Goal: Task Accomplishment & Management: Use online tool/utility

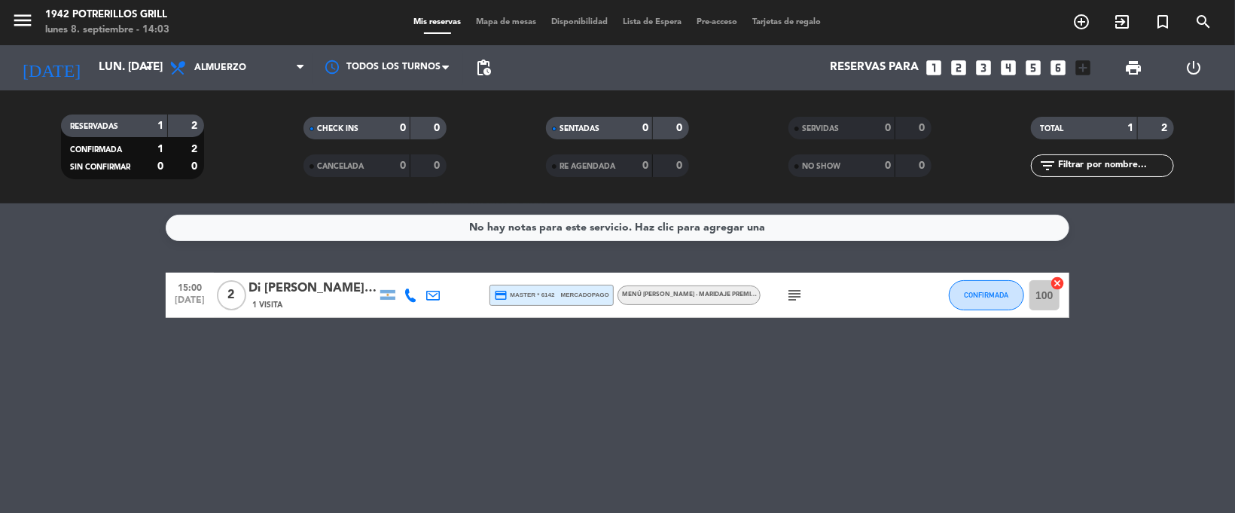
click at [791, 297] on icon "subject" at bounding box center [794, 295] width 18 height 18
click at [498, 30] on div "menu 1942 Potrerillos Grill lunes 8. septiembre - 14:13 Mis reservas Mapa de me…" at bounding box center [617, 22] width 1235 height 45
click at [501, 25] on span "Mapa de mesas" at bounding box center [506, 22] width 75 height 8
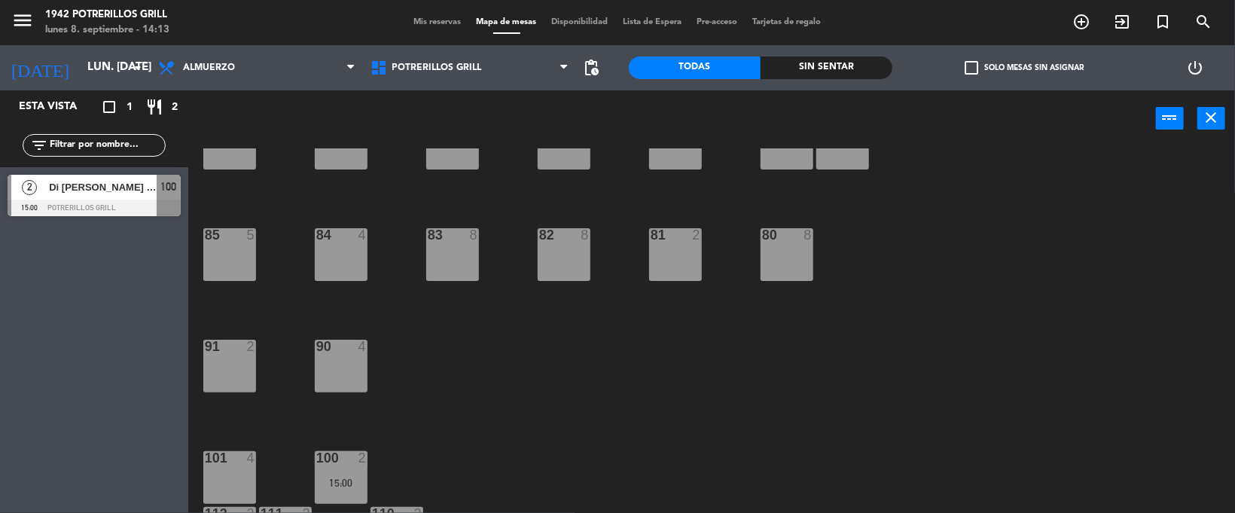
scroll to position [159, 0]
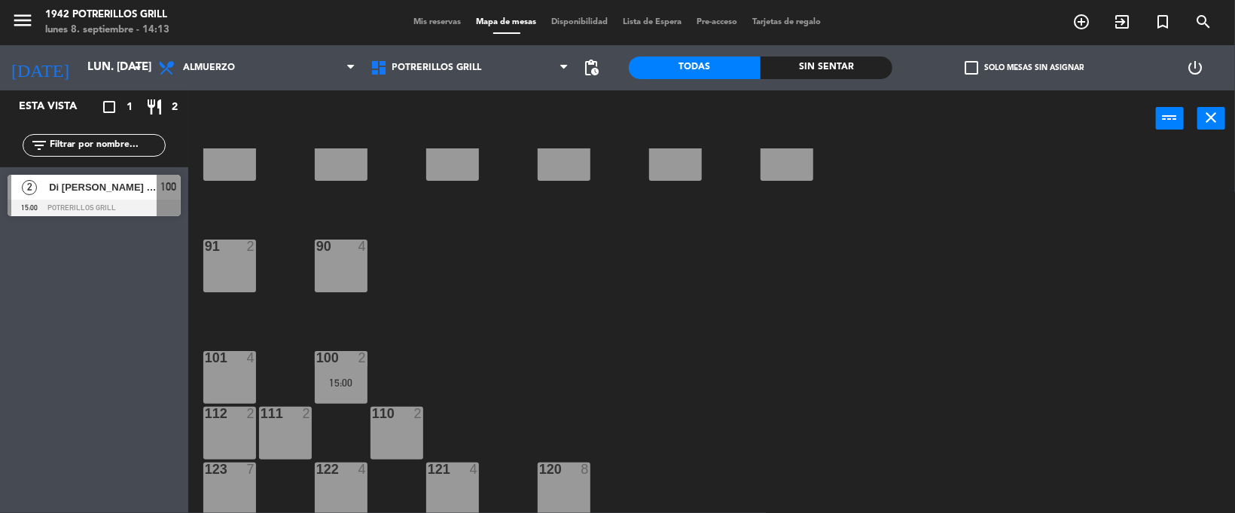
click at [228, 265] on div "91 2" at bounding box center [229, 265] width 53 height 53
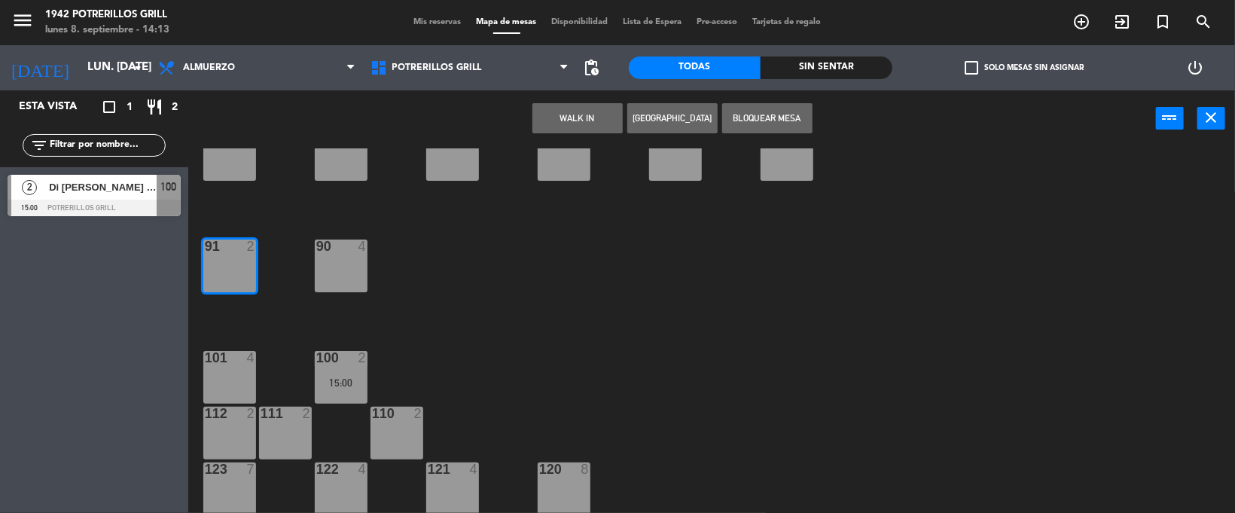
click at [565, 115] on button "WALK IN" at bounding box center [577, 118] width 90 height 30
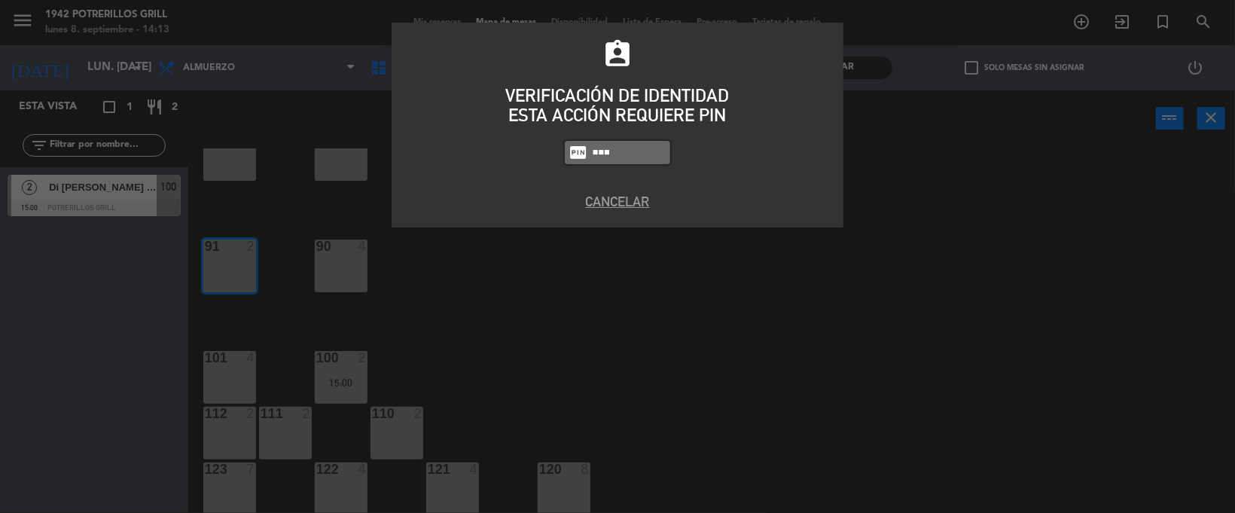
type input "8184"
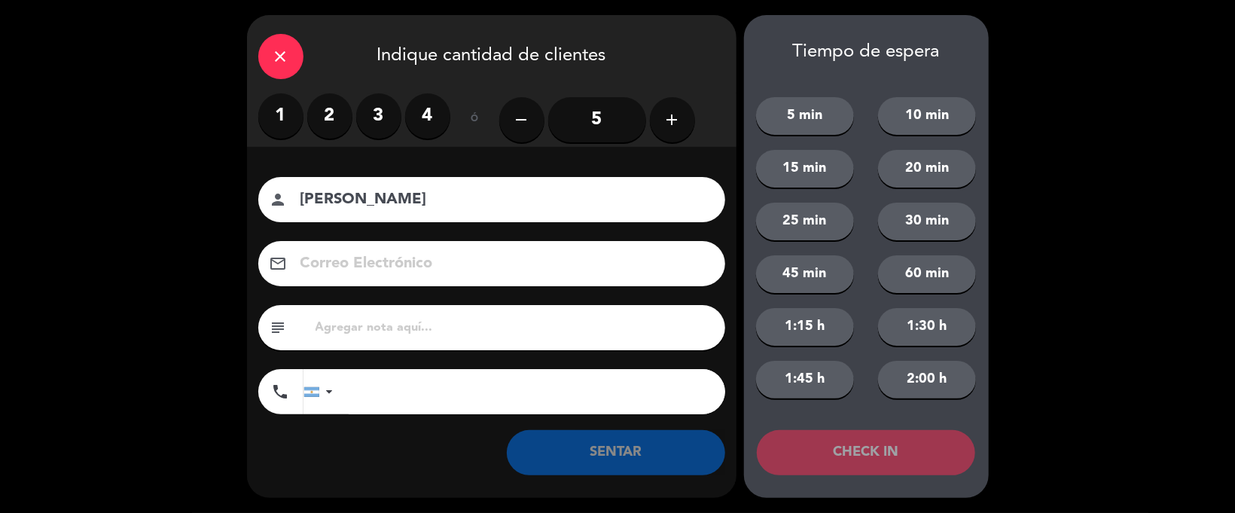
type input "[PERSON_NAME]"
click at [327, 117] on label "2" at bounding box center [329, 115] width 45 height 45
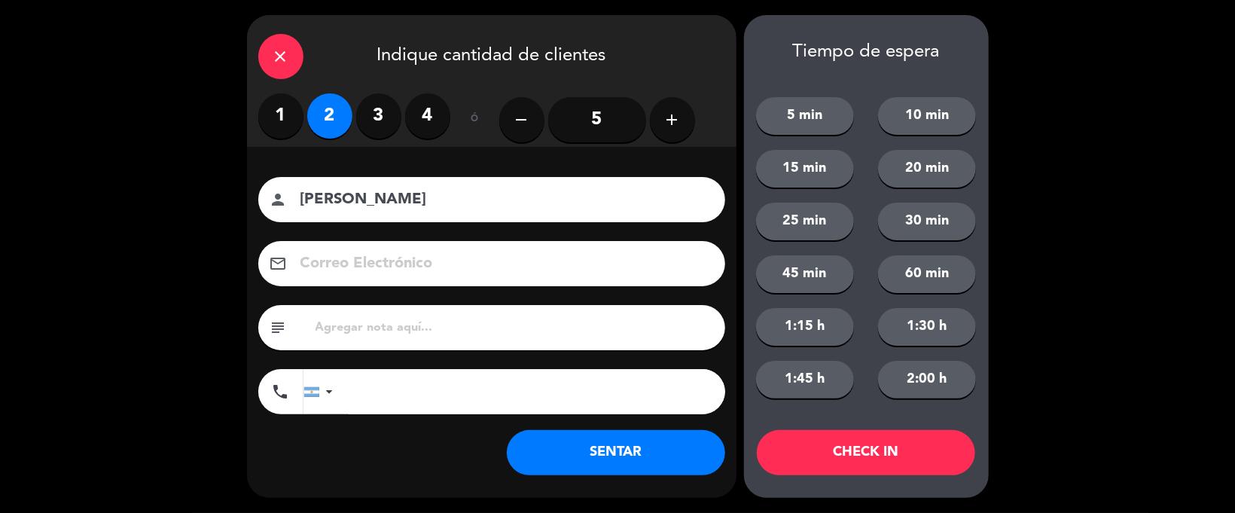
click at [659, 437] on button "SENTAR" at bounding box center [616, 452] width 218 height 45
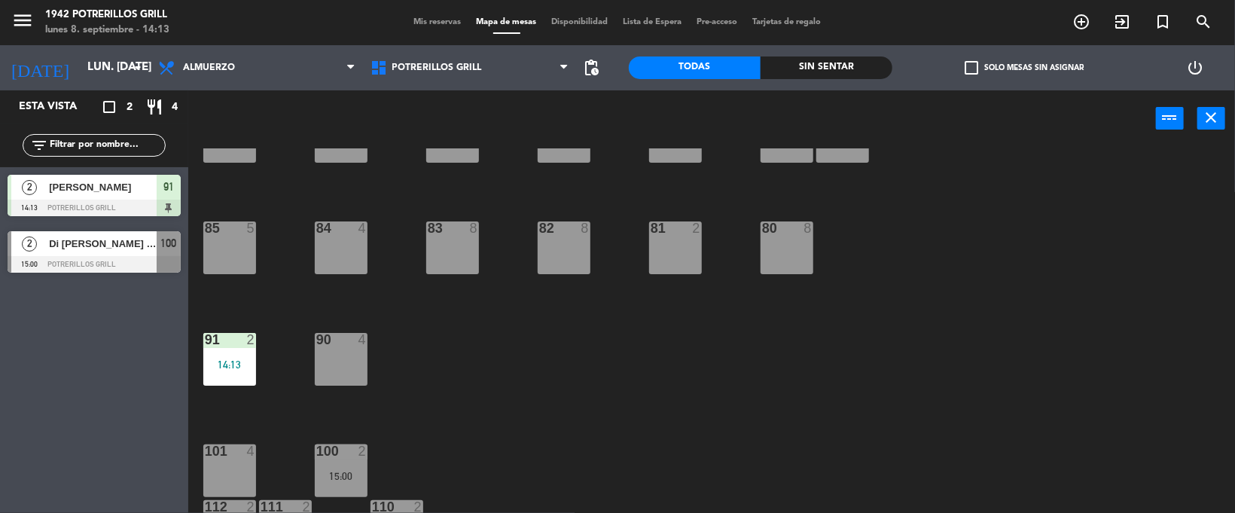
scroll to position [0, 0]
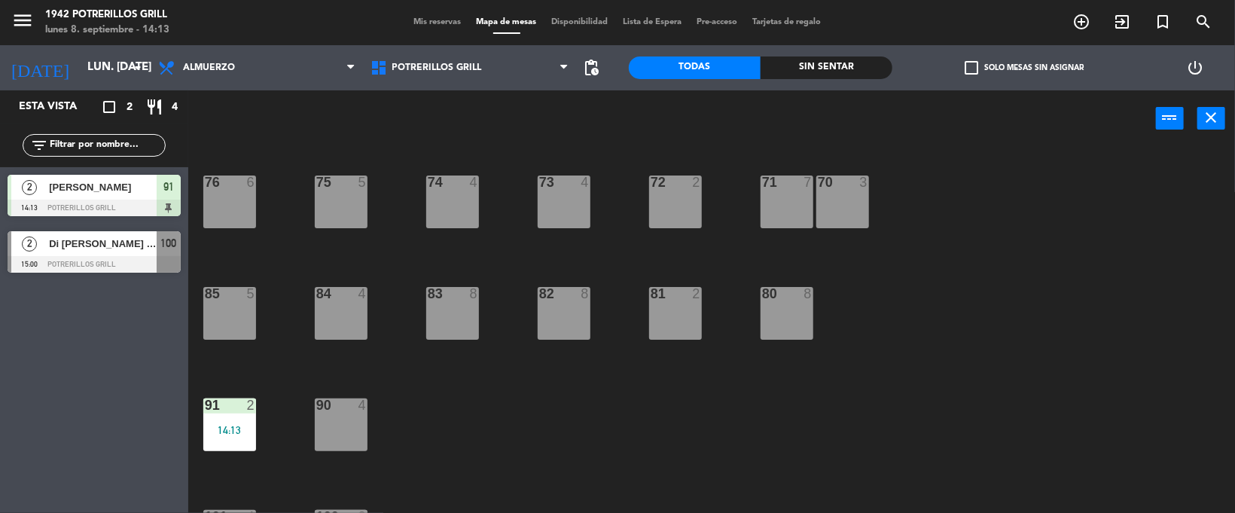
click at [163, 252] on div "100" at bounding box center [169, 243] width 24 height 25
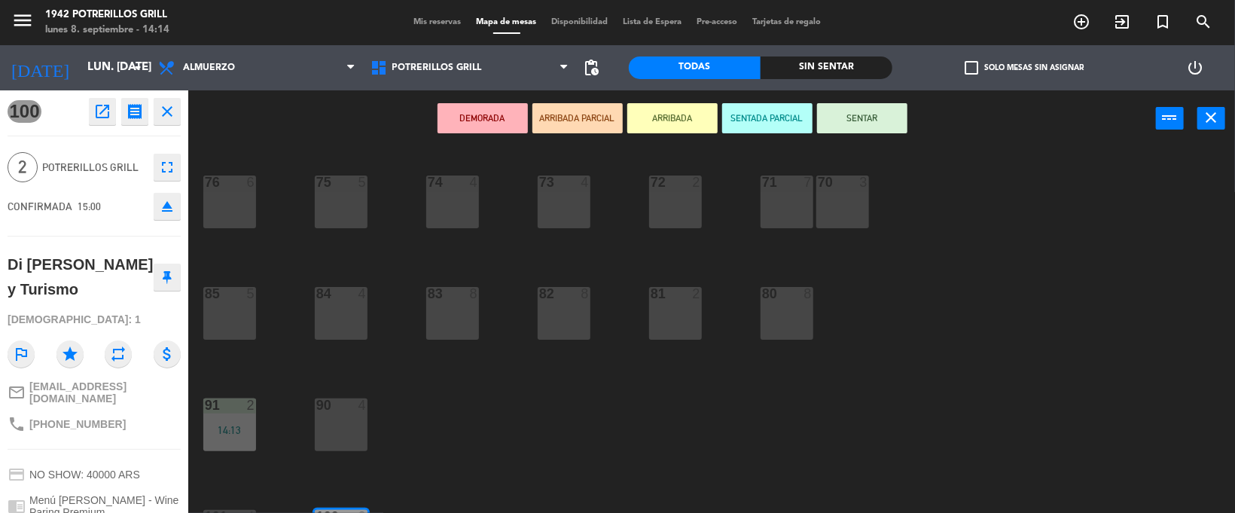
click at [686, 201] on div "72 2" at bounding box center [675, 201] width 53 height 53
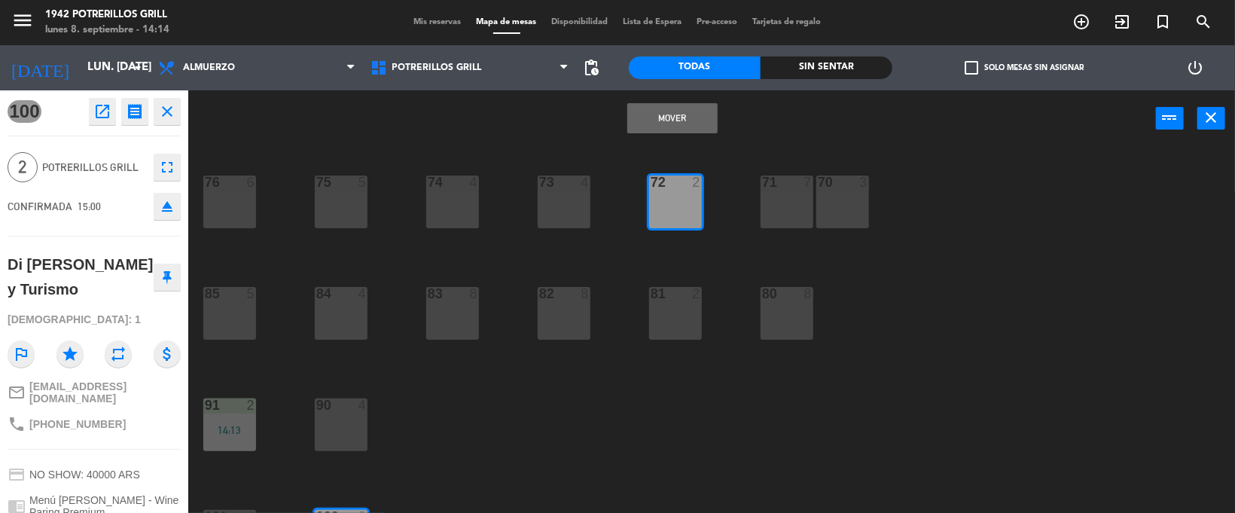
click at [663, 124] on button "Mover" at bounding box center [672, 118] width 90 height 30
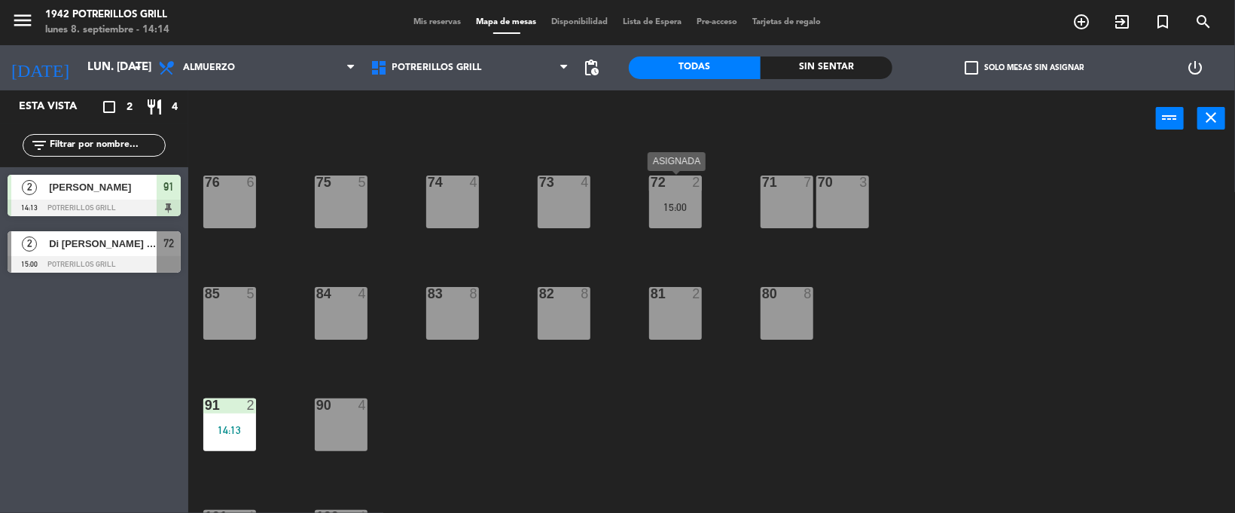
click at [678, 202] on div "15:00" at bounding box center [675, 207] width 53 height 11
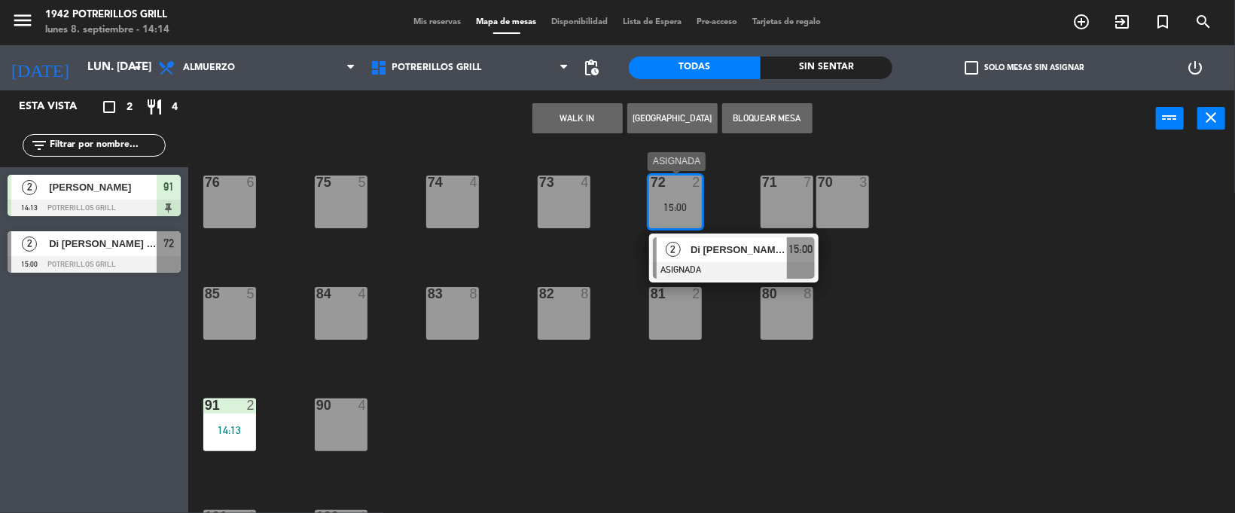
click at [796, 247] on span "15:00" at bounding box center [800, 249] width 24 height 18
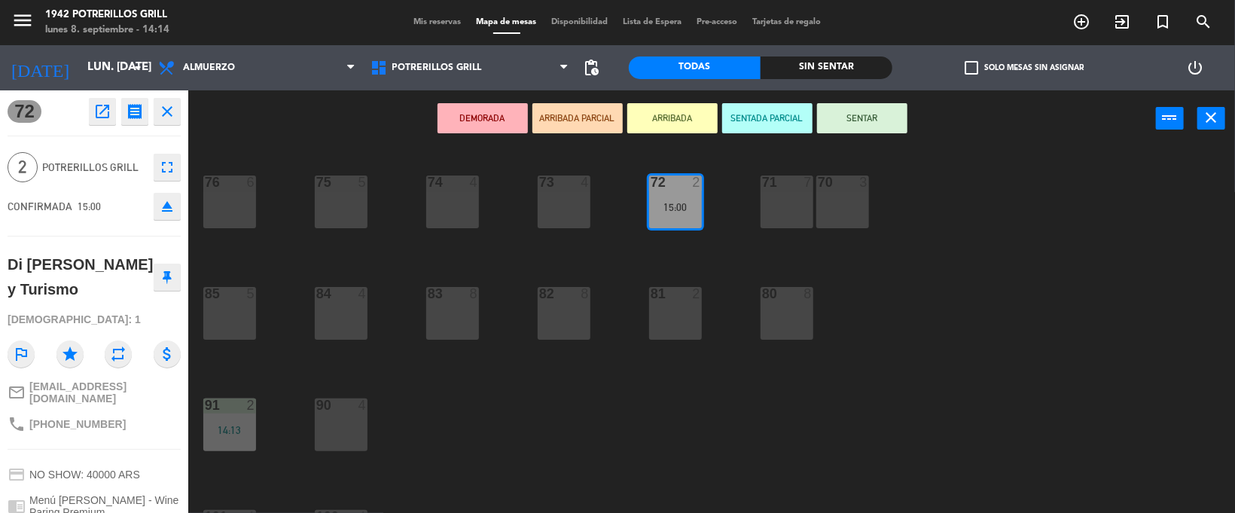
click at [841, 120] on button "SENTAR" at bounding box center [862, 118] width 90 height 30
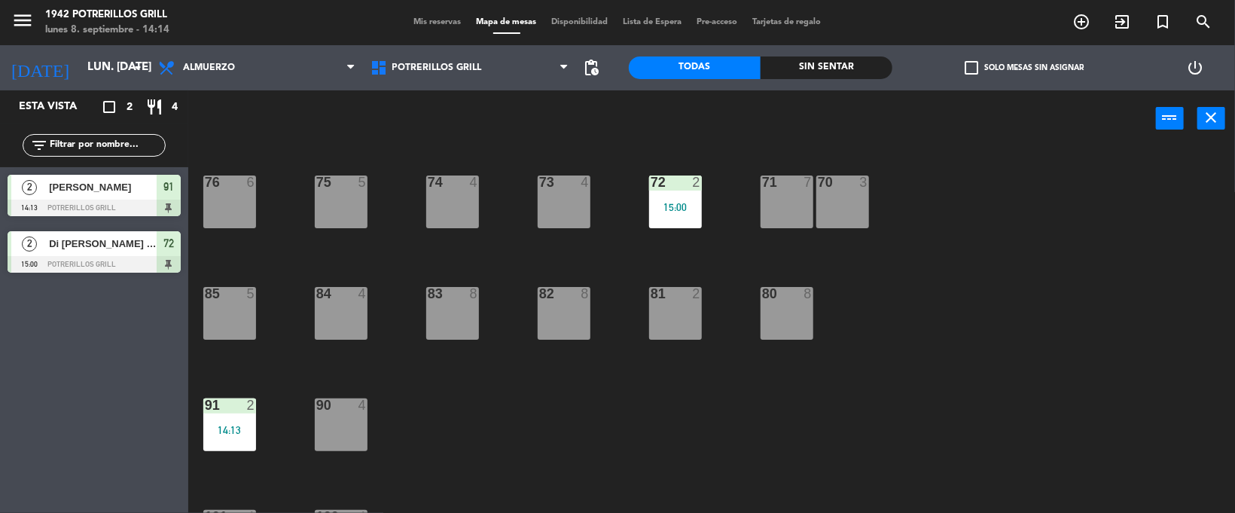
click at [929, 291] on div "76 6 75 5 74 4 73 4 72 2 15:00 71 7 70 3 80 8 82 8 83 8 84 4 85 5 81 2 90 4 91 …" at bounding box center [717, 331] width 1034 height 366
click at [558, 407] on div "76 6 75 5 74 4 73 4 72 2 15:00 71 7 70 3 80 8 82 8 83 8 84 4 85 5 81 2 90 4 91 …" at bounding box center [717, 331] width 1034 height 366
click at [870, 199] on div "76 6 75 5 74 4 73 4 72 2 15:00 71 7 70 3 80 8 82 8 83 8 84 4 85 5 81 2 90 4 91 …" at bounding box center [717, 331] width 1034 height 366
click at [864, 199] on div "70 3" at bounding box center [842, 201] width 53 height 53
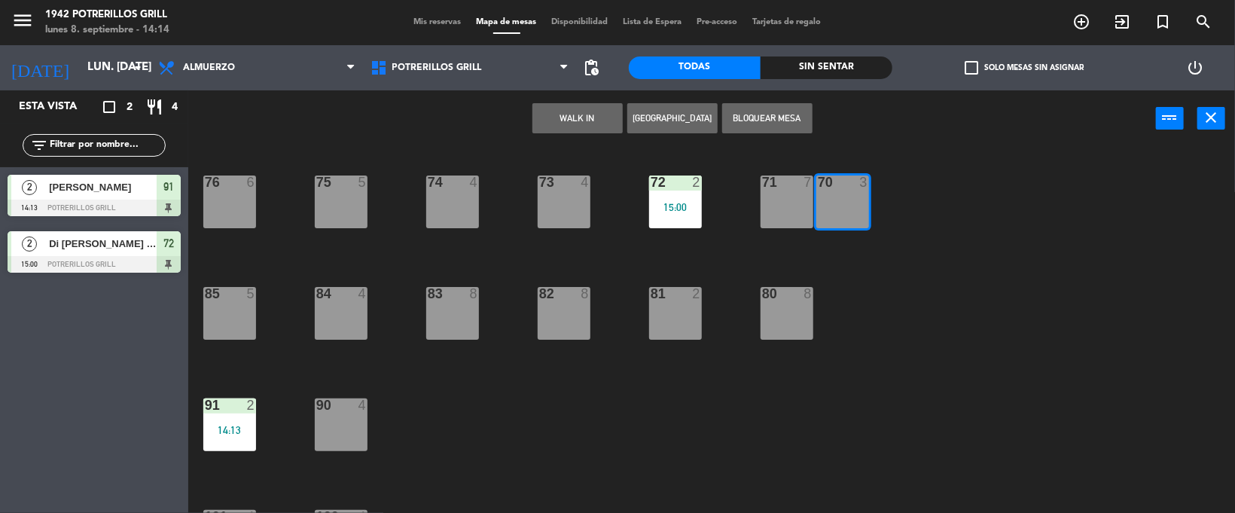
click at [584, 117] on button "WALK IN" at bounding box center [577, 118] width 90 height 30
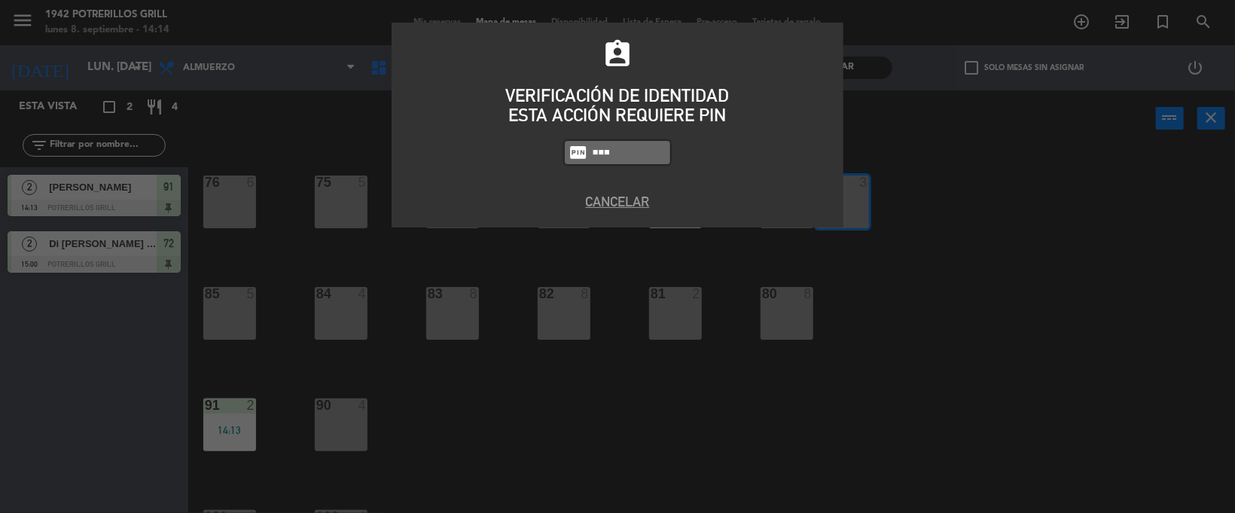
type input "8184"
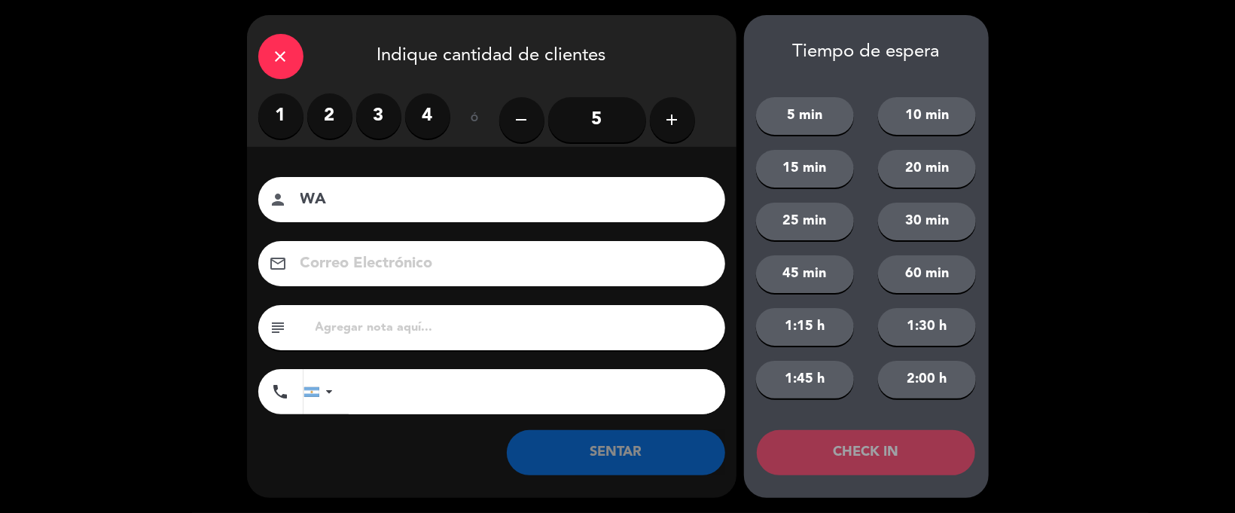
type input "W"
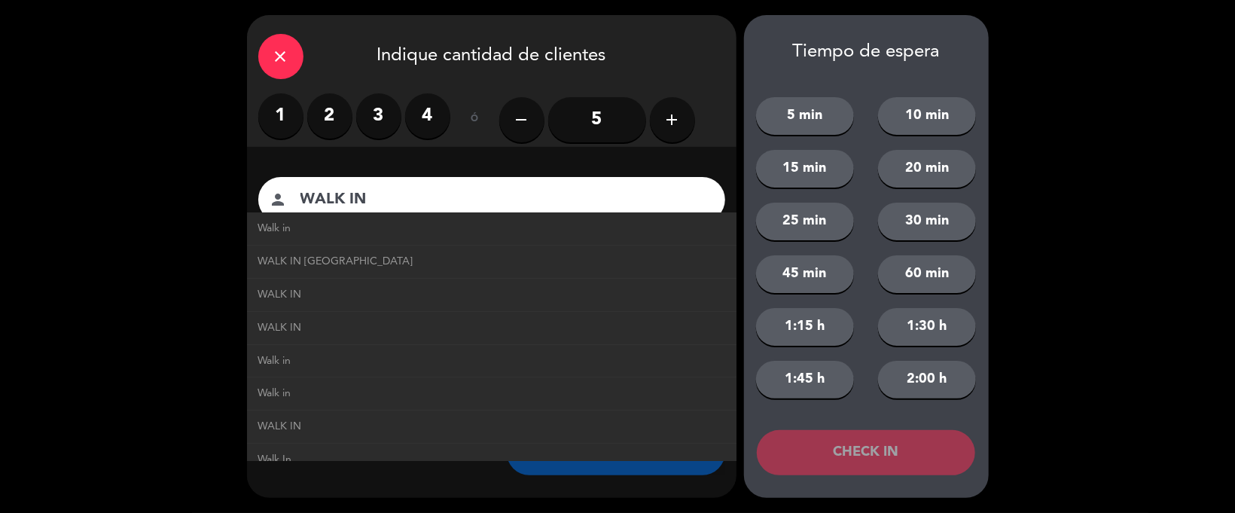
type input "WALK IN"
click at [345, 112] on label "2" at bounding box center [329, 115] width 45 height 45
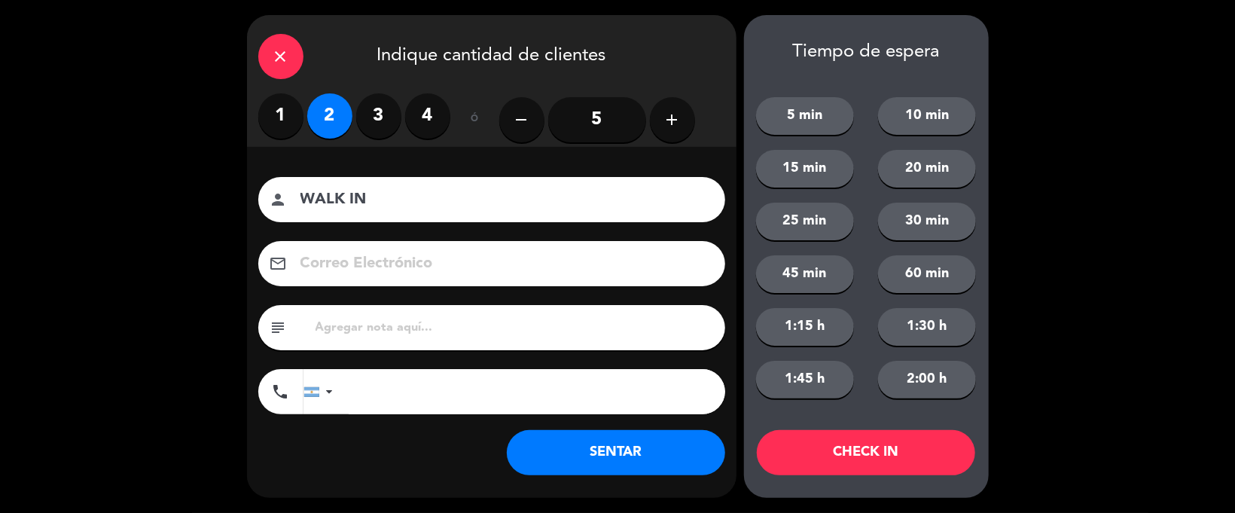
click at [588, 459] on button "SENTAR" at bounding box center [616, 452] width 218 height 45
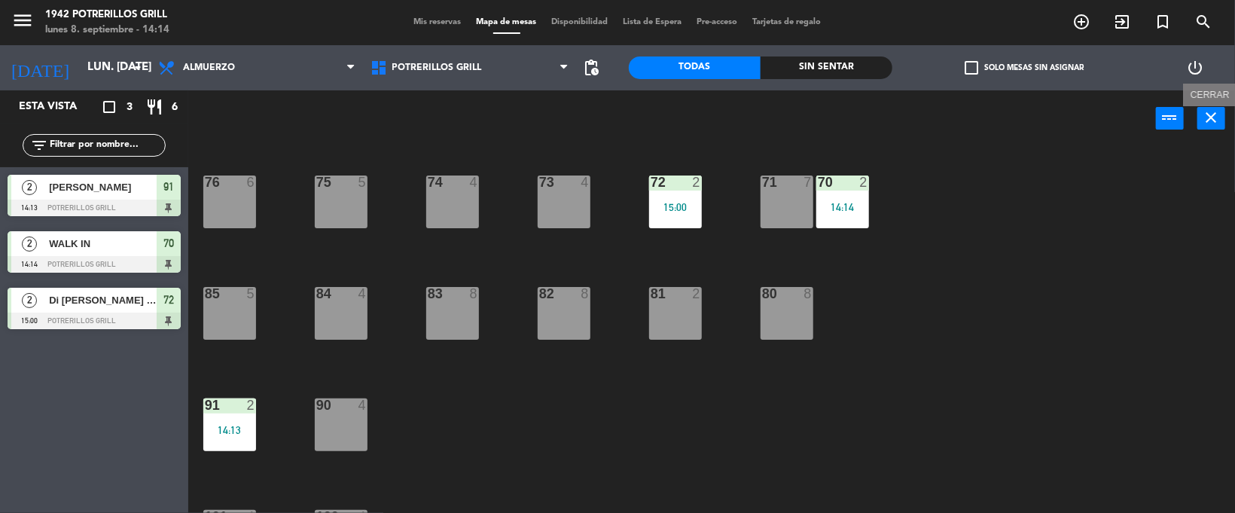
click at [1214, 124] on icon "close" at bounding box center [1211, 117] width 18 height 18
